Goal: Information Seeking & Learning: Learn about a topic

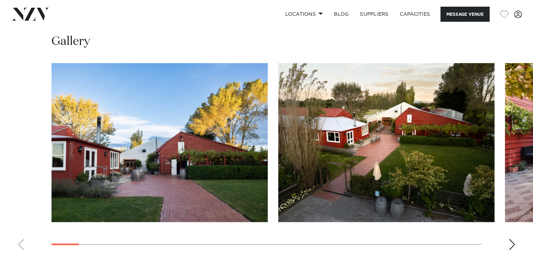
scroll to position [692, 0]
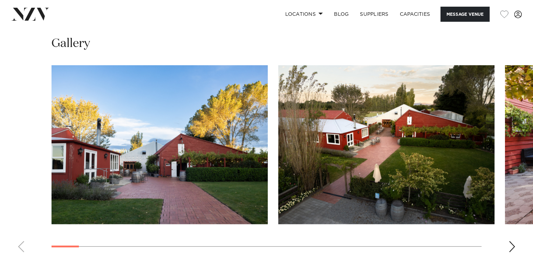
click at [515, 244] on div "Next slide" at bounding box center [512, 246] width 7 height 11
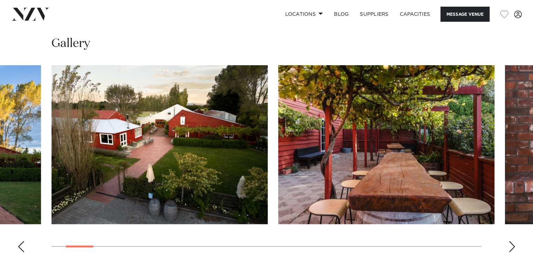
click at [515, 244] on div "Next slide" at bounding box center [512, 246] width 7 height 11
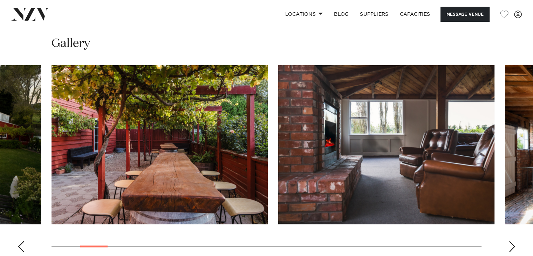
click at [515, 244] on div "Next slide" at bounding box center [512, 246] width 7 height 11
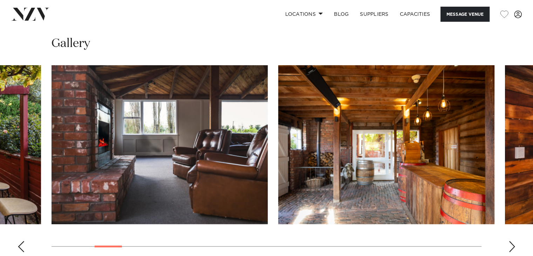
click at [515, 244] on div "Next slide" at bounding box center [512, 246] width 7 height 11
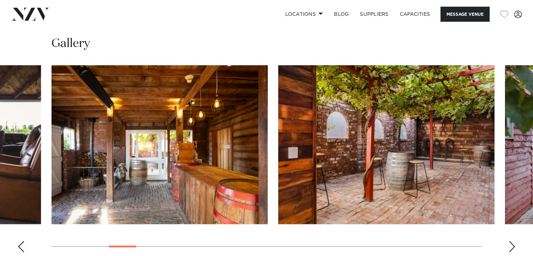
click at [515, 244] on div "Next slide" at bounding box center [512, 246] width 7 height 11
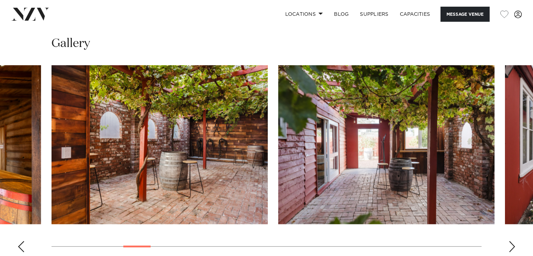
click at [515, 244] on div "Next slide" at bounding box center [512, 246] width 7 height 11
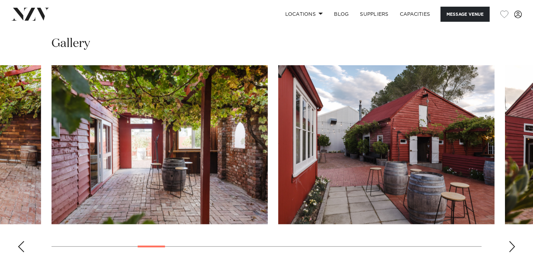
click at [515, 244] on div "Next slide" at bounding box center [512, 246] width 7 height 11
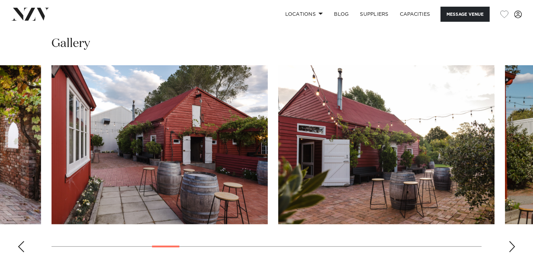
click at [515, 244] on div "Next slide" at bounding box center [512, 246] width 7 height 11
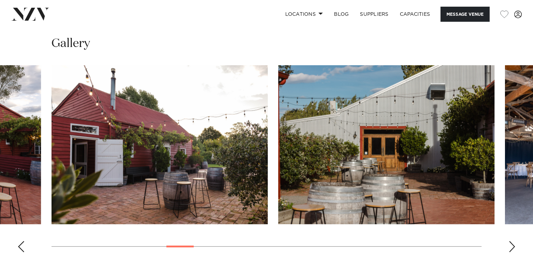
click at [515, 244] on div "Next slide" at bounding box center [512, 246] width 7 height 11
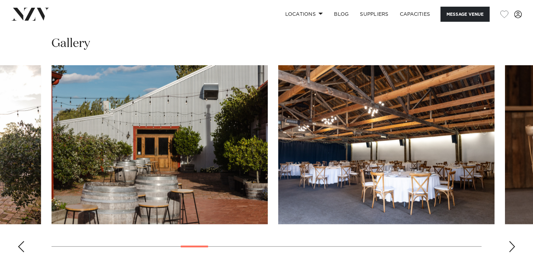
click at [515, 244] on div "Next slide" at bounding box center [512, 246] width 7 height 11
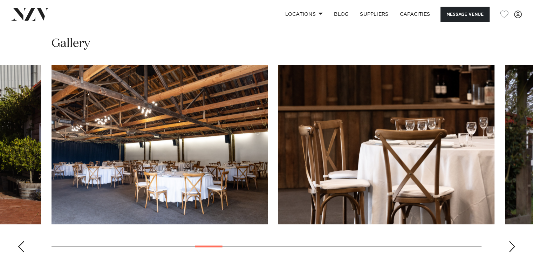
click at [515, 244] on div "Next slide" at bounding box center [512, 246] width 7 height 11
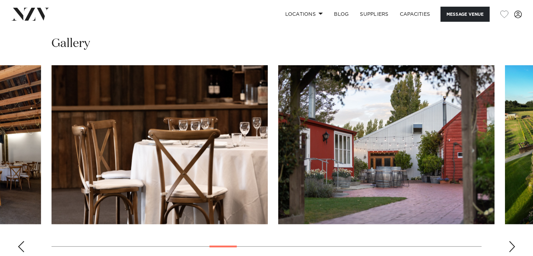
click at [515, 244] on div "Next slide" at bounding box center [512, 246] width 7 height 11
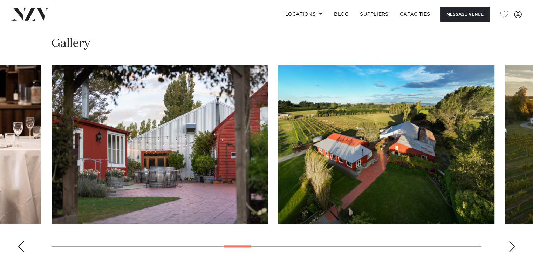
click at [515, 244] on div "Next slide" at bounding box center [512, 246] width 7 height 11
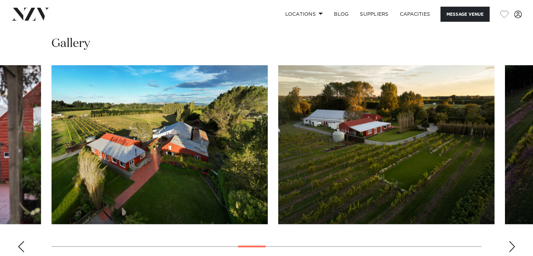
click at [515, 244] on div "Next slide" at bounding box center [512, 246] width 7 height 11
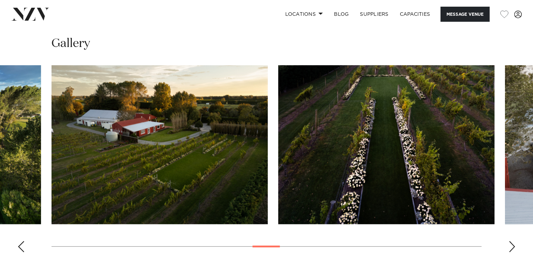
click at [515, 244] on div "Next slide" at bounding box center [512, 246] width 7 height 11
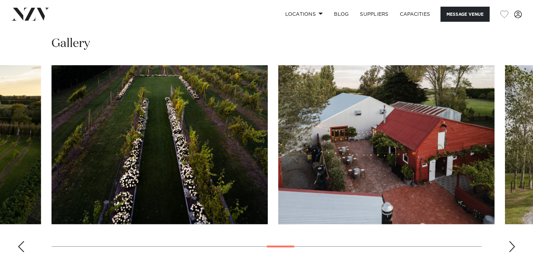
click at [515, 244] on div "Next slide" at bounding box center [512, 246] width 7 height 11
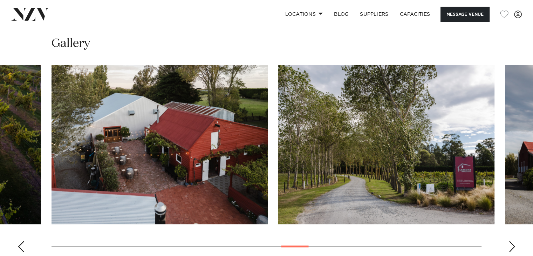
click at [515, 244] on div "Next slide" at bounding box center [512, 246] width 7 height 11
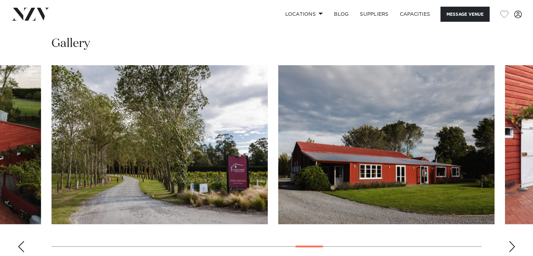
click at [515, 244] on div "Next slide" at bounding box center [512, 246] width 7 height 11
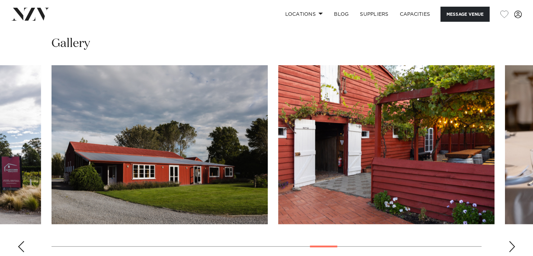
click at [515, 244] on div "Next slide" at bounding box center [512, 246] width 7 height 11
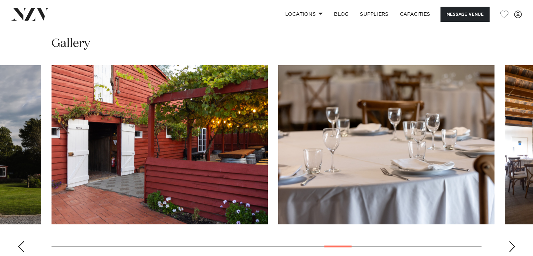
click at [515, 244] on div "Next slide" at bounding box center [512, 246] width 7 height 11
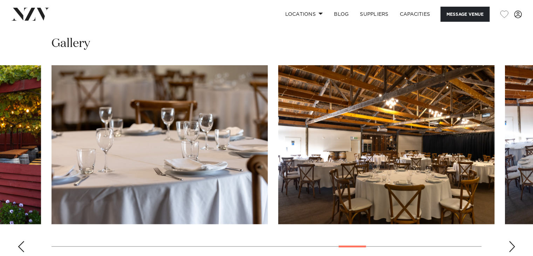
click at [515, 244] on div "Next slide" at bounding box center [512, 246] width 7 height 11
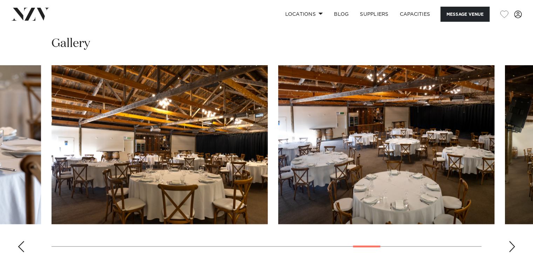
click at [515, 244] on div "Next slide" at bounding box center [512, 246] width 7 height 11
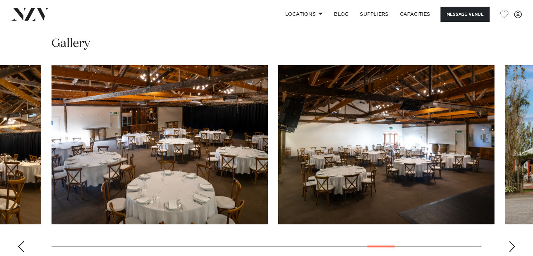
click at [515, 244] on div "Next slide" at bounding box center [512, 246] width 7 height 11
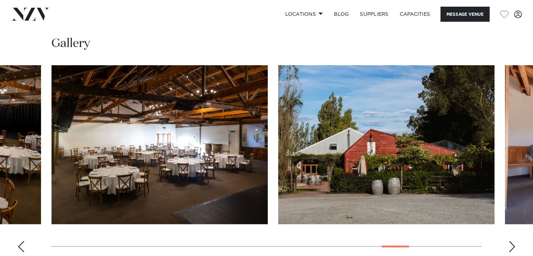
click at [515, 244] on div "Next slide" at bounding box center [512, 246] width 7 height 11
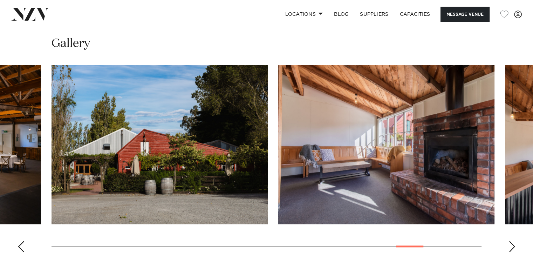
click at [515, 244] on div "Next slide" at bounding box center [512, 246] width 7 height 11
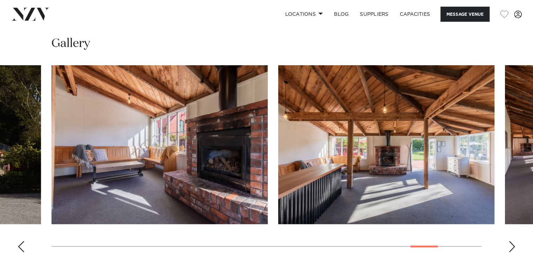
click at [515, 244] on div "Next slide" at bounding box center [512, 246] width 7 height 11
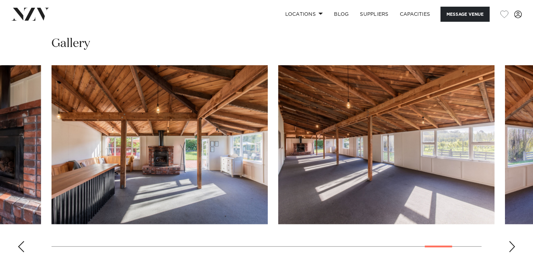
click at [515, 244] on div "Next slide" at bounding box center [512, 246] width 7 height 11
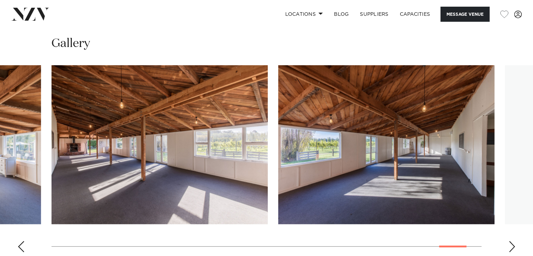
click at [515, 244] on div "Next slide" at bounding box center [512, 246] width 7 height 11
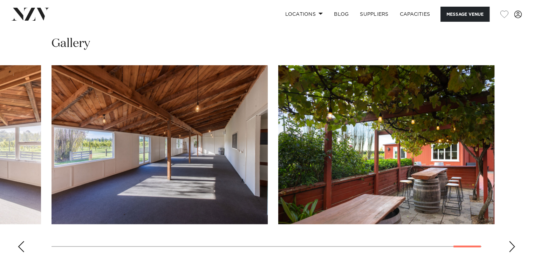
click at [515, 244] on div "Next slide" at bounding box center [512, 246] width 7 height 11
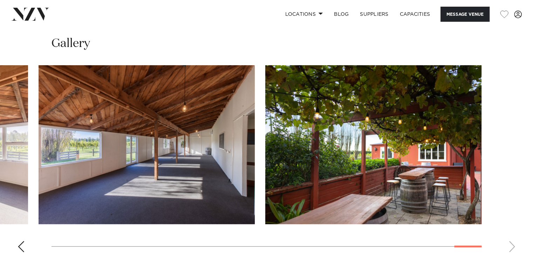
click at [85, 246] on swiper-container at bounding box center [266, 161] width 533 height 192
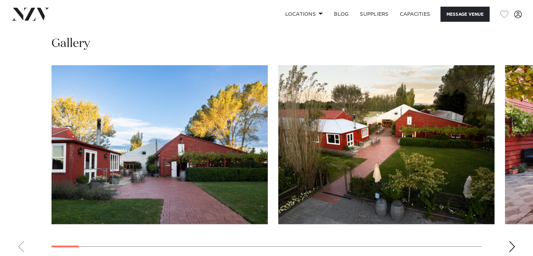
click at [56, 182] on swiper-container at bounding box center [266, 161] width 533 height 192
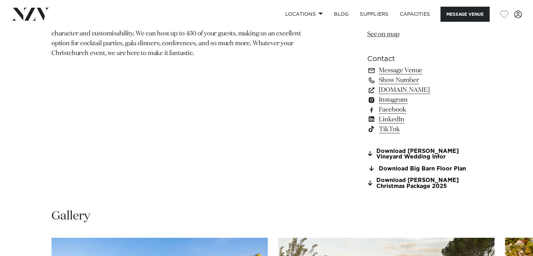
scroll to position [517, 0]
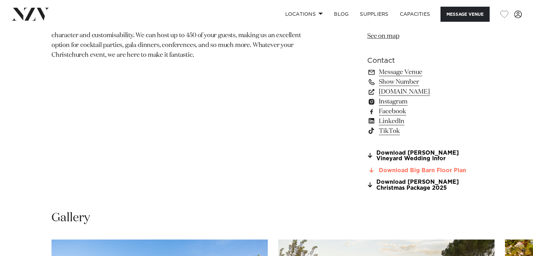
click at [402, 171] on link "Download Big Barn Floor Plan" at bounding box center [424, 170] width 114 height 6
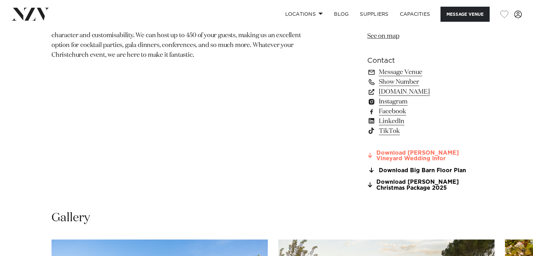
click at [400, 154] on link "Download Larcomb Vineyard Wedding Infor" at bounding box center [424, 156] width 114 height 12
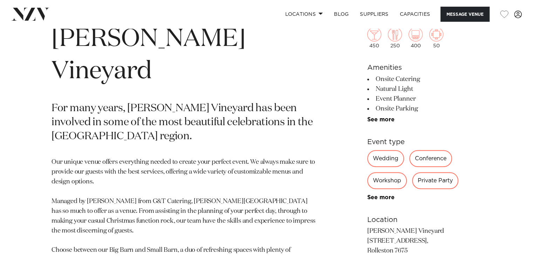
scroll to position [285, 0]
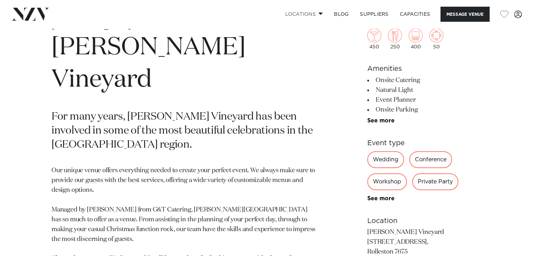
click at [317, 15] on link "Locations" at bounding box center [303, 14] width 49 height 15
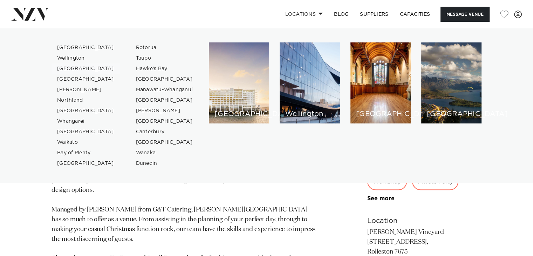
click at [84, 69] on link "[GEOGRAPHIC_DATA]" at bounding box center [86, 68] width 68 height 11
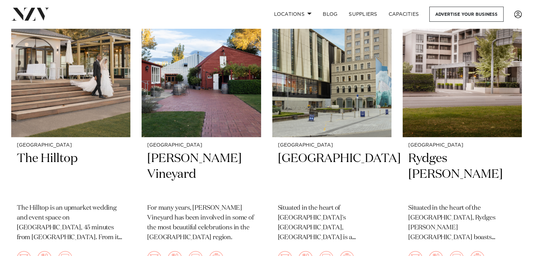
scroll to position [341, 0]
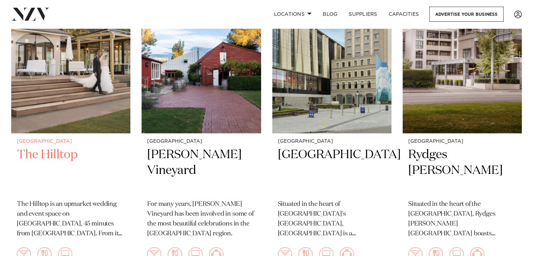
click at [59, 160] on h2 "The Hilltop" at bounding box center [71, 170] width 108 height 47
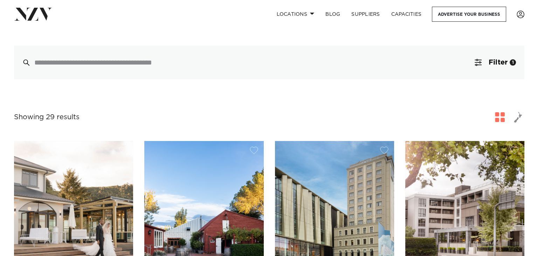
scroll to position [172, 0]
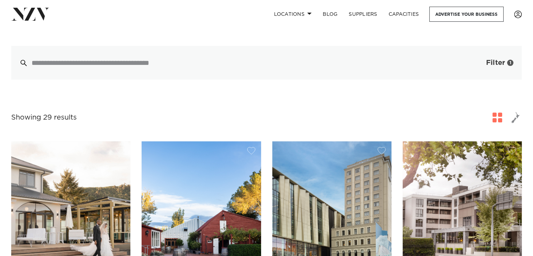
click at [507, 62] on button "Filter 1" at bounding box center [493, 63] width 58 height 34
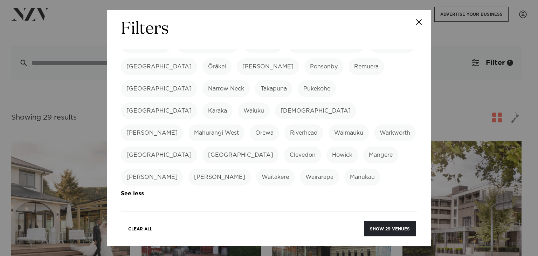
scroll to position [184, 0]
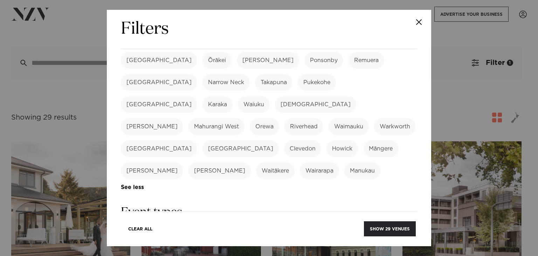
click at [139, 229] on label "Wedding" at bounding box center [139, 237] width 37 height 17
click at [387, 225] on button "Show 22 venues" at bounding box center [391, 228] width 52 height 15
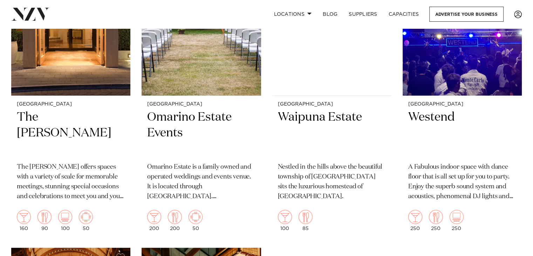
scroll to position [1496, 0]
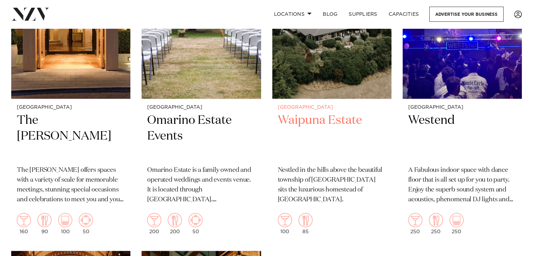
click at [348, 178] on p "Nestled in the hills above the beautiful township of [GEOGRAPHIC_DATA] sits the…" at bounding box center [332, 184] width 108 height 39
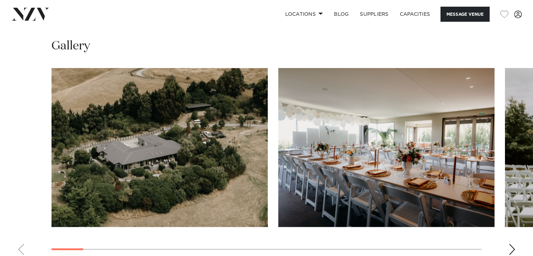
scroll to position [662, 0]
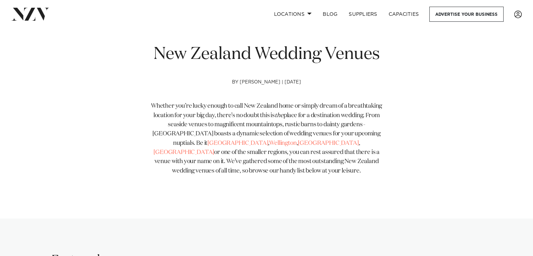
scroll to position [84, 0]
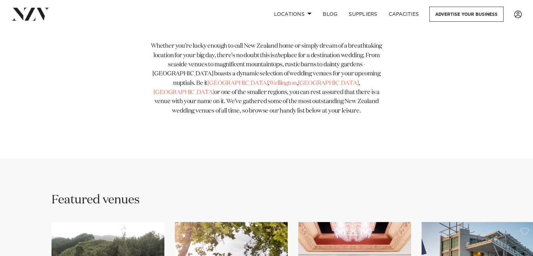
scroll to position [308, 0]
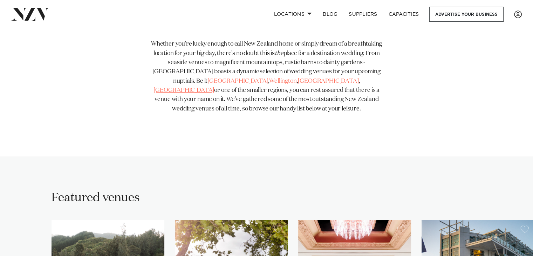
click at [214, 87] on link "[GEOGRAPHIC_DATA]" at bounding box center [184, 90] width 61 height 6
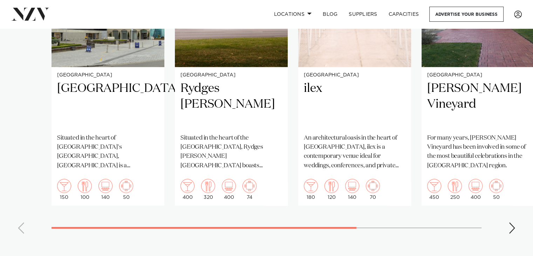
scroll to position [603, 0]
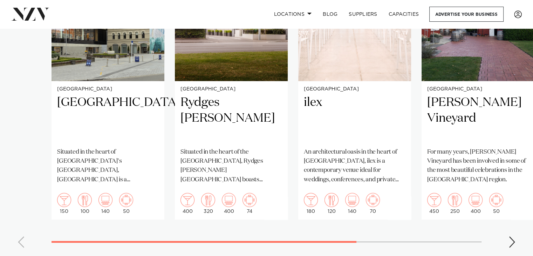
click at [511, 236] on div "Next slide" at bounding box center [512, 241] width 7 height 11
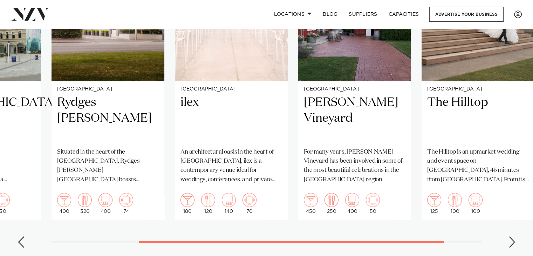
click at [511, 236] on div "Next slide" at bounding box center [512, 241] width 7 height 11
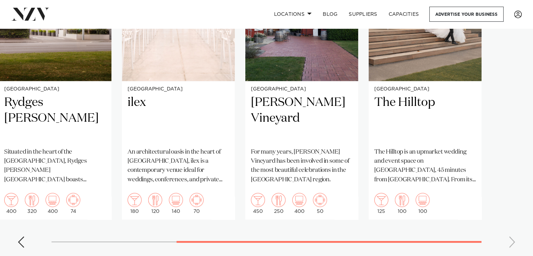
click at [511, 233] on swiper-container "Christchurch Novotel Cathedral Square Situated in the heart of Christchurch's C…" at bounding box center [266, 92] width 533 height 324
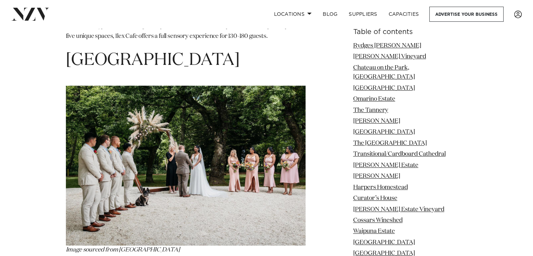
scroll to position [6282, 0]
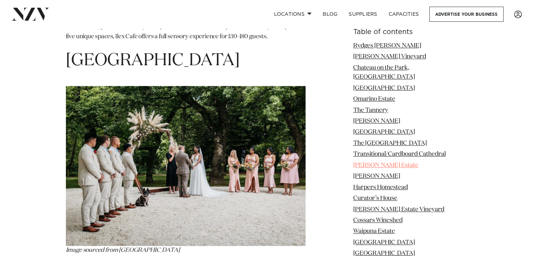
click at [386, 162] on link "Melton Estate" at bounding box center [385, 165] width 65 height 6
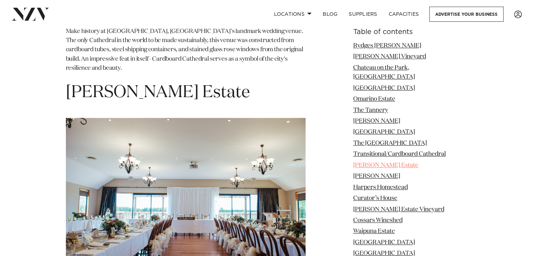
scroll to position [3549, 0]
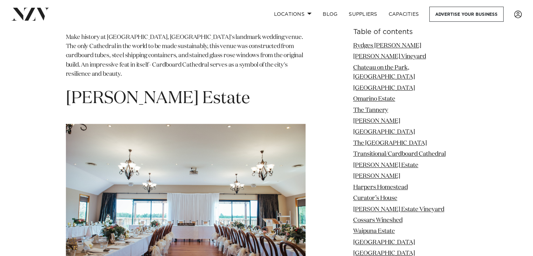
click at [169, 124] on img at bounding box center [186, 204] width 240 height 160
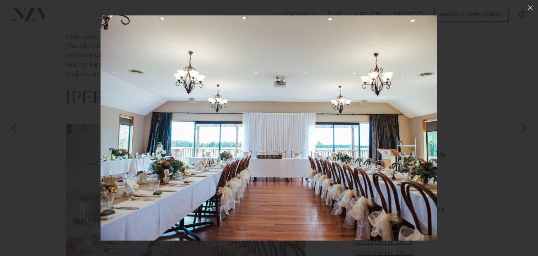
click at [169, 100] on img at bounding box center [269, 127] width 337 height 225
click at [528, 6] on icon at bounding box center [531, 8] width 8 height 8
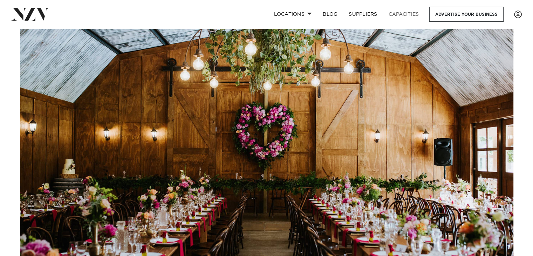
click at [399, 14] on link "Capacities" at bounding box center [404, 14] width 42 height 15
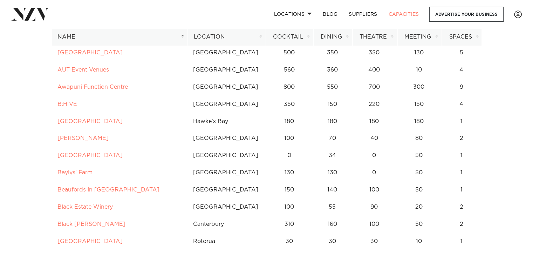
scroll to position [336, 0]
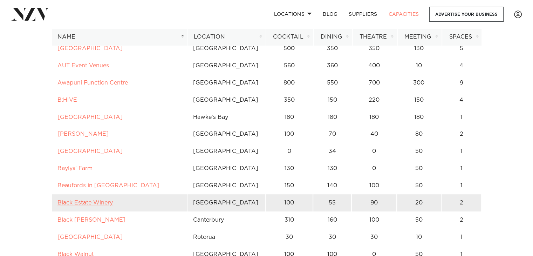
click at [70, 204] on link "Black Estate Winery" at bounding box center [84, 203] width 55 height 6
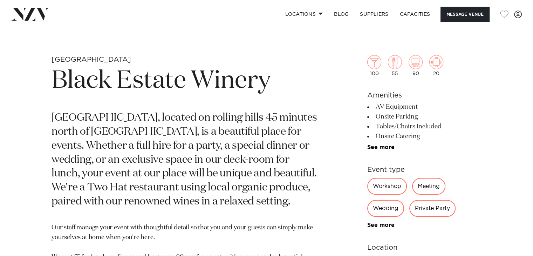
scroll to position [252, 0]
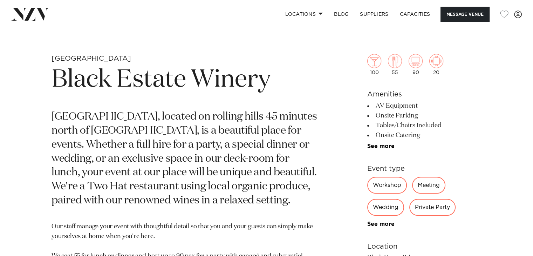
click at [383, 208] on div "Wedding" at bounding box center [385, 207] width 37 height 17
click at [211, 163] on p "[GEOGRAPHIC_DATA], located on rolling hills 45 minutes north of [GEOGRAPHIC_DAT…" at bounding box center [185, 159] width 266 height 98
click at [306, 15] on link "Locations" at bounding box center [303, 14] width 49 height 15
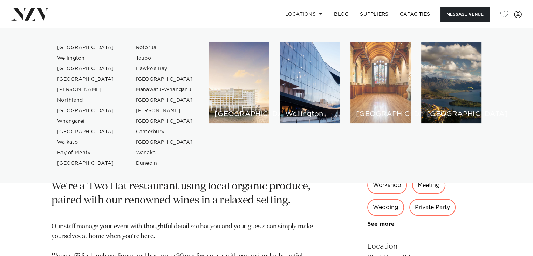
click at [387, 53] on div "[GEOGRAPHIC_DATA]" at bounding box center [381, 82] width 60 height 81
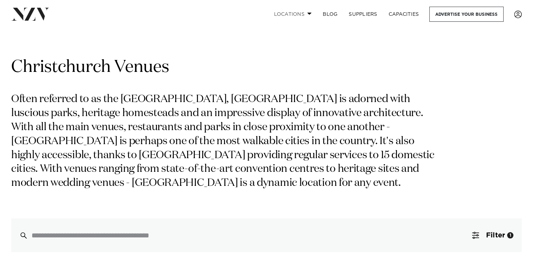
click at [298, 14] on link "Locations" at bounding box center [292, 14] width 49 height 15
